Goal: Browse casually: Explore the website without a specific task or goal

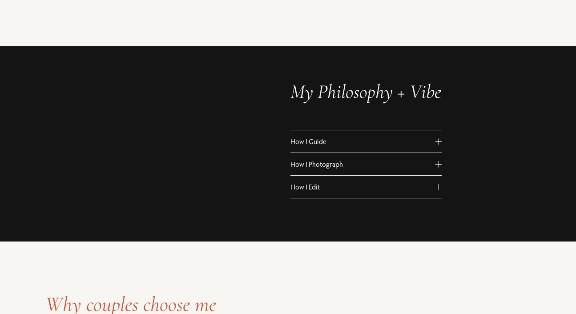
scroll to position [438, 0]
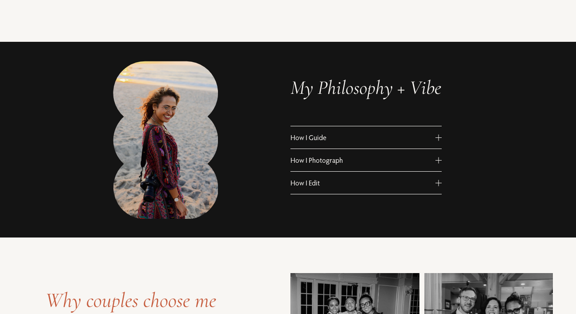
click at [437, 140] on div at bounding box center [438, 137] width 6 height 6
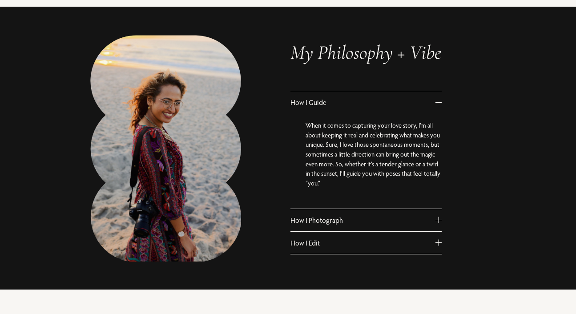
scroll to position [479, 0]
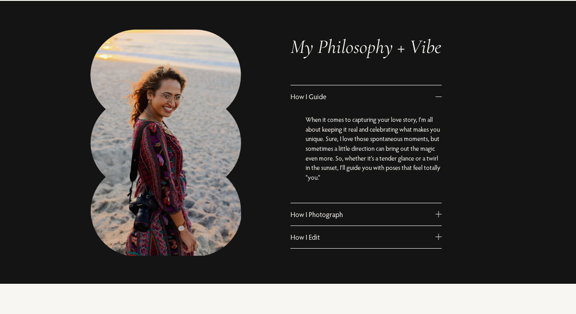
click at [434, 213] on span "How I Photograph" at bounding box center [362, 214] width 145 height 9
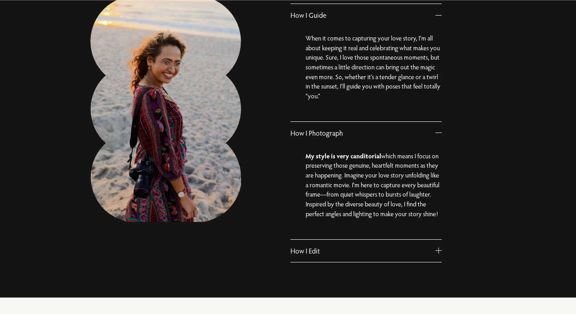
scroll to position [561, 0]
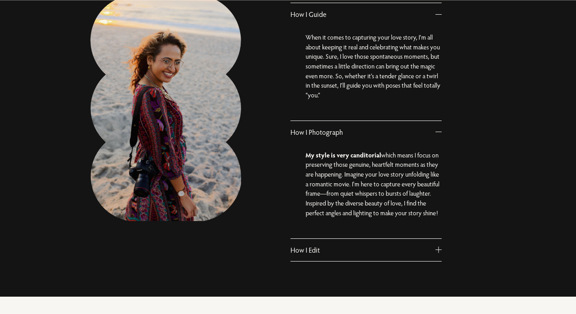
click at [427, 254] on span "How I Edit" at bounding box center [362, 249] width 145 height 9
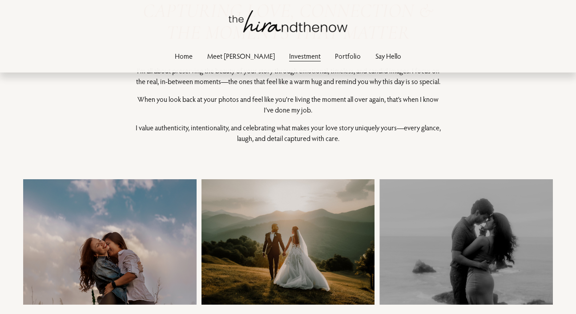
scroll to position [73, 0]
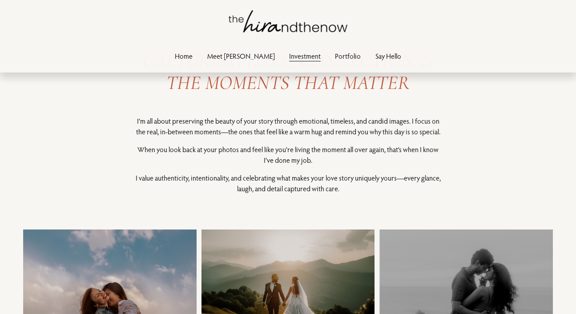
click at [335, 53] on link "Portfolio" at bounding box center [348, 56] width 26 height 12
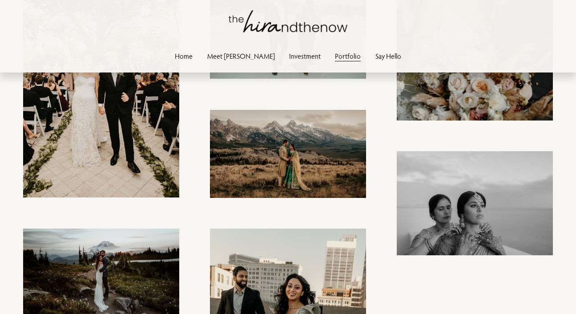
scroll to position [564, 0]
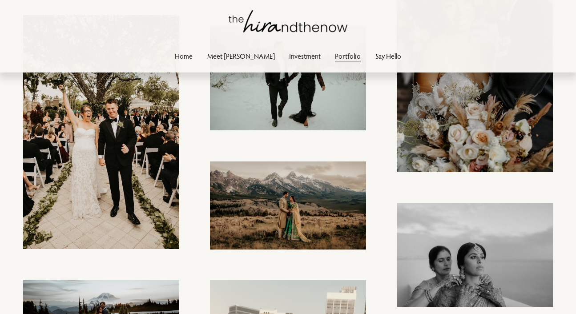
click at [311, 200] on img at bounding box center [288, 205] width 156 height 88
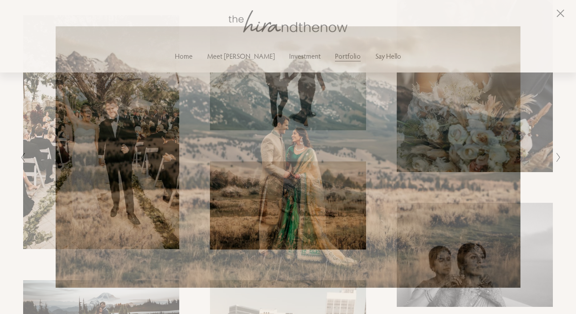
click at [552, 220] on div "Gallery" at bounding box center [423, 156] width 271 height 261
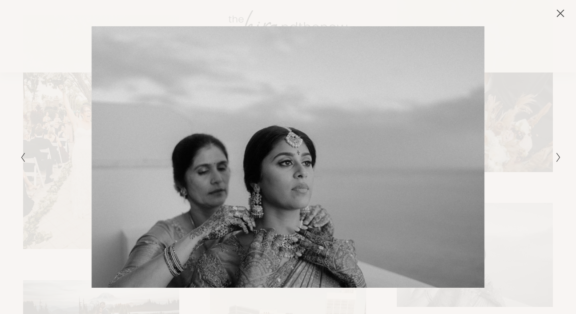
click at [561, 157] on icon "Next Slide" at bounding box center [558, 157] width 6 height 11
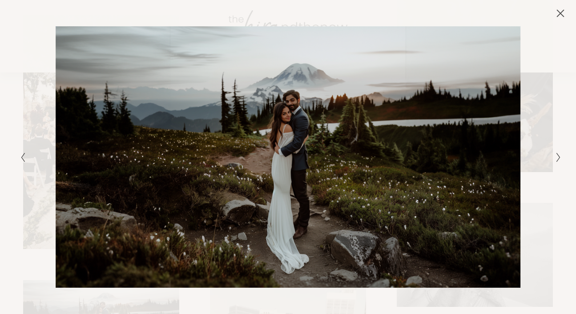
click at [559, 15] on icon "Close" at bounding box center [560, 13] width 7 height 7
